Goal: Book appointment/travel/reservation

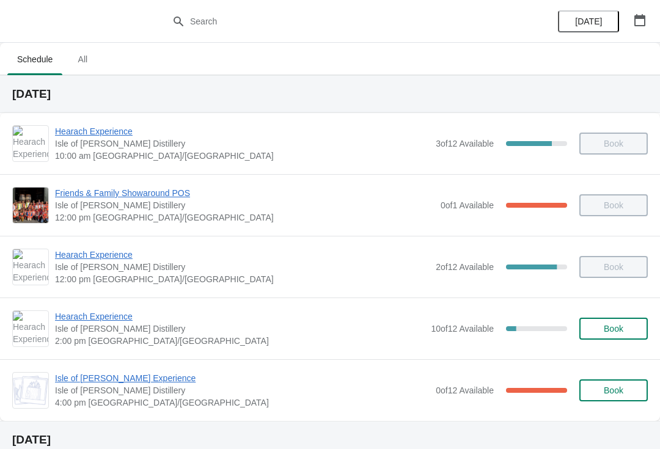
click at [102, 318] on span "Hearach Experience" at bounding box center [240, 316] width 370 height 12
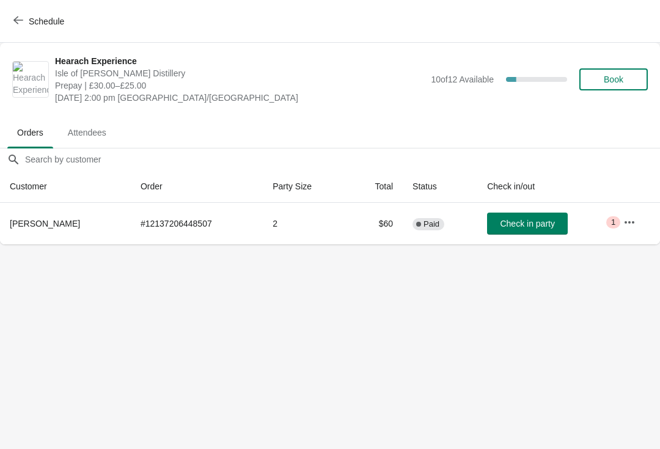
click at [23, 22] on span "Schedule" at bounding box center [40, 21] width 48 height 12
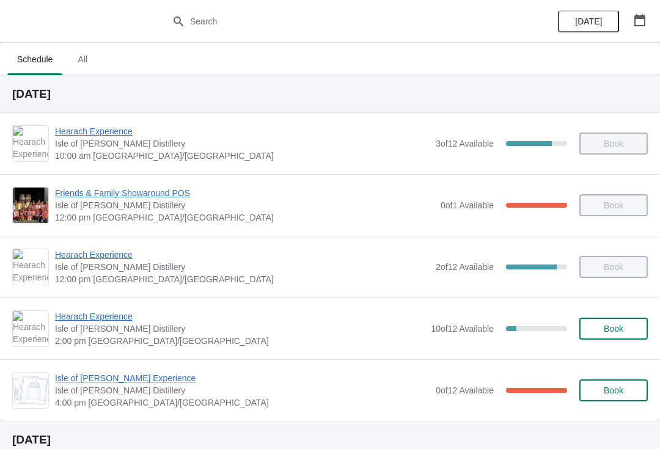
click at [85, 377] on span "Isle of [PERSON_NAME] Experience" at bounding box center [242, 378] width 375 height 12
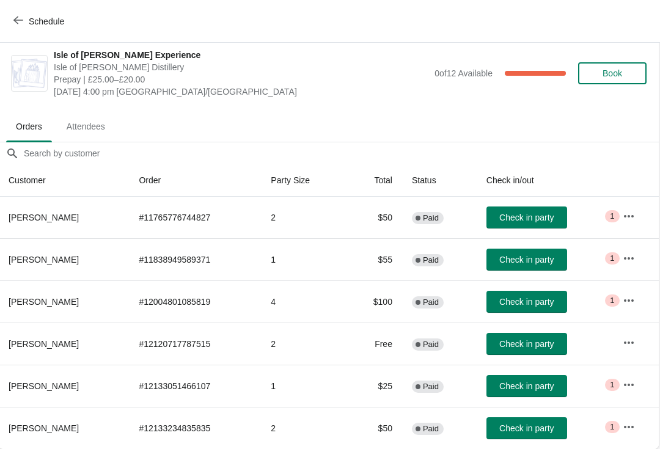
scroll to position [6, 1]
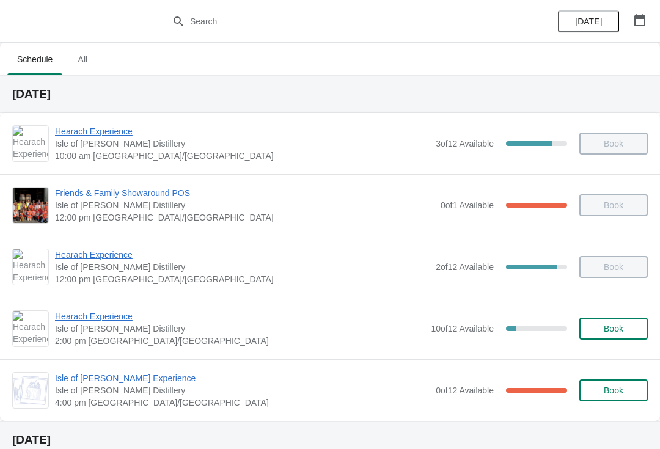
click at [120, 321] on span "Hearach Experience" at bounding box center [240, 316] width 370 height 12
click at [105, 255] on span "Hearach Experience" at bounding box center [242, 255] width 375 height 12
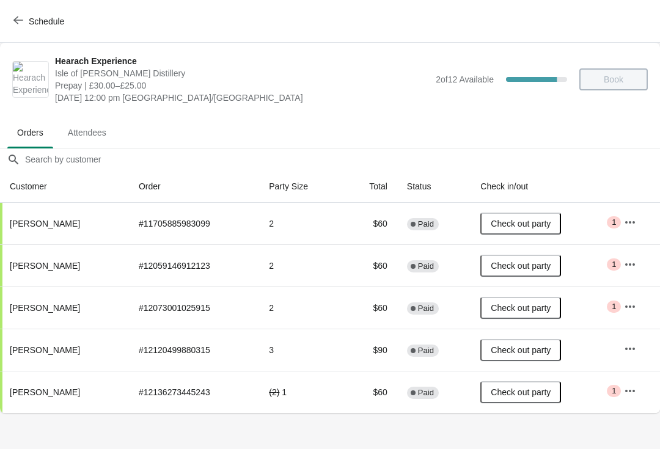
click at [10, 23] on button "Schedule" at bounding box center [40, 21] width 68 height 22
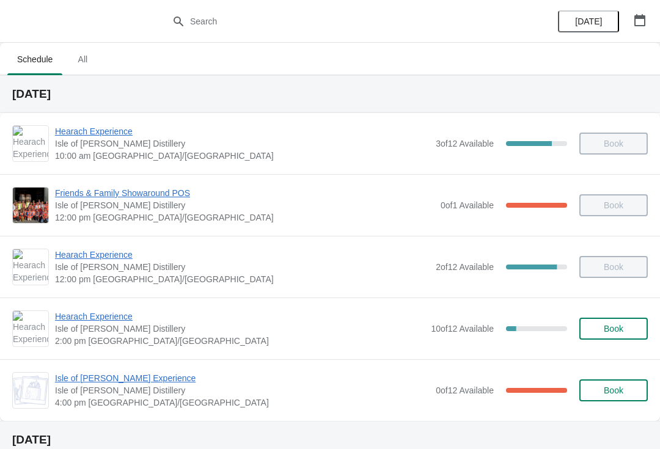
click at [96, 130] on span "Hearach Experience" at bounding box center [242, 131] width 375 height 12
